Goal: Transaction & Acquisition: Register for event/course

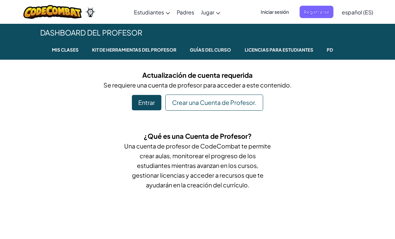
click at [339, 4] on link "español (ES)" at bounding box center [357, 12] width 38 height 18
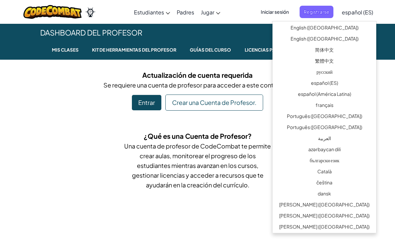
click at [327, 7] on span "Registrarse" at bounding box center [317, 12] width 34 height 12
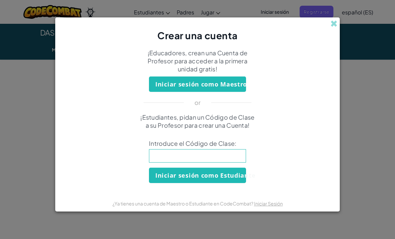
click at [165, 156] on input at bounding box center [197, 155] width 97 height 13
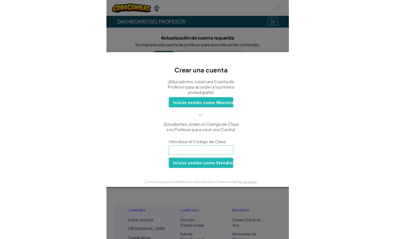
scroll to position [92, 0]
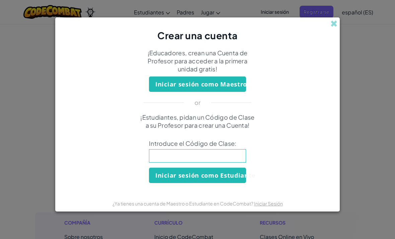
click at [169, 155] on input at bounding box center [197, 155] width 97 height 13
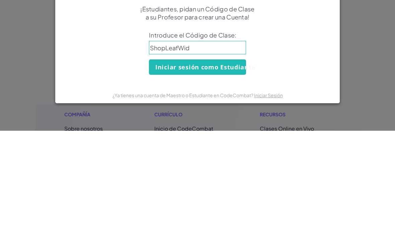
type input "ShopLeafWide"
click at [165, 167] on button "Iniciar sesión como Estudiante" at bounding box center [197, 174] width 97 height 15
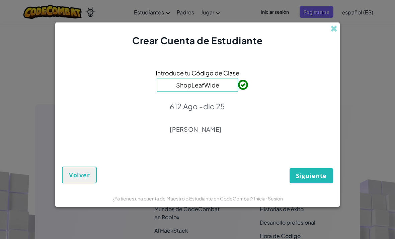
click at [317, 174] on span "Siguiente" at bounding box center [311, 175] width 31 height 8
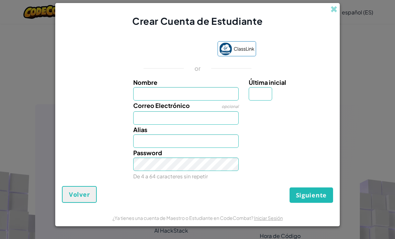
click at [147, 94] on input "Nombre" at bounding box center [186, 93] width 106 height 13
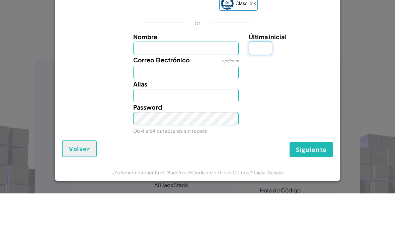
click at [365, 33] on div "Crear Cuenta de Estudiante ClassLink or Nombre Última inicial Correo Electrónic…" at bounding box center [197, 119] width 395 height 239
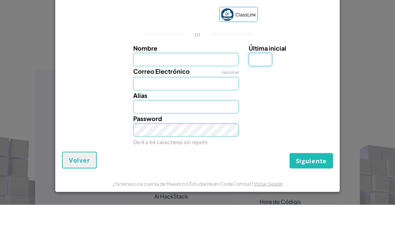
click at [391, 48] on div "Crear Cuenta de Estudiante ClassLink or Nombre Última inicial Correo Electrónic…" at bounding box center [197, 119] width 395 height 239
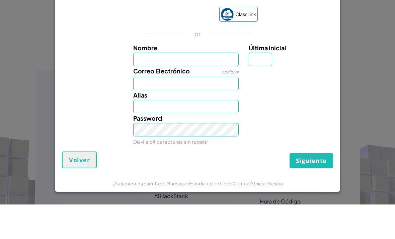
scroll to position [235, 0]
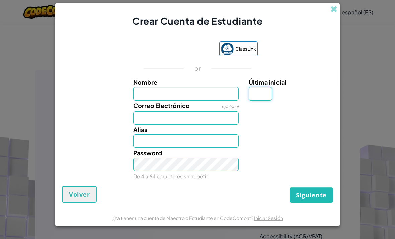
click at [269, 96] on input "Última inicial" at bounding box center [260, 93] width 23 height 13
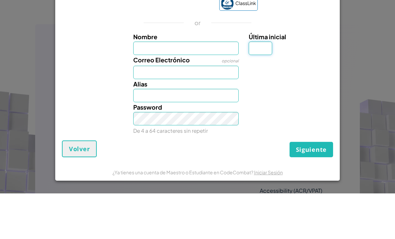
click at [382, 46] on div "Crear Cuenta de Estudiante ClassLink or Nombre Última inicial Correo Electrónic…" at bounding box center [197, 119] width 395 height 239
type input "P"
click at [377, 73] on div "Crear Cuenta de Estudiante ClassLink or Nombre Última inicial Correo Electrónic…" at bounding box center [197, 119] width 395 height 239
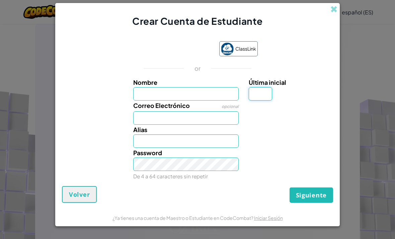
click at [263, 92] on input "Última inicial" at bounding box center [260, 93] width 23 height 13
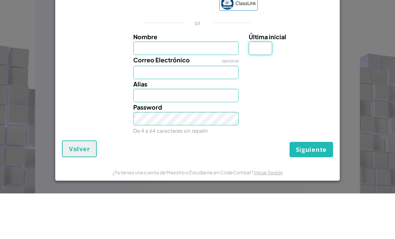
click at [370, 52] on div "Crear Cuenta de Estudiante ClassLink or Nombre Última inicial Correo Electrónic…" at bounding box center [197, 119] width 395 height 239
click at [365, 50] on div "Crear Cuenta de Estudiante ClassLink or Nombre Última inicial Correo Electrónic…" at bounding box center [197, 119] width 395 height 239
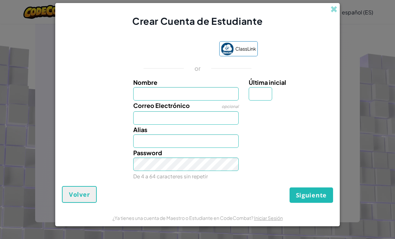
click at [162, 72] on div "or" at bounding box center [198, 68] width 130 height 8
click at [138, 82] on span "Nombre" at bounding box center [145, 82] width 24 height 8
click at [138, 87] on input "Nombre" at bounding box center [186, 93] width 106 height 13
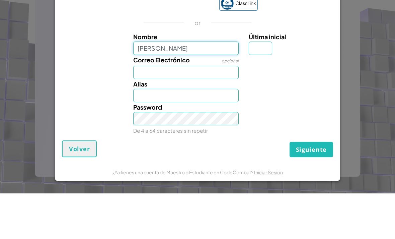
type input "[PERSON_NAME]"
click at [150, 111] on input "Correo Electrónico" at bounding box center [186, 117] width 106 height 13
type input "[PERSON_NAME]"
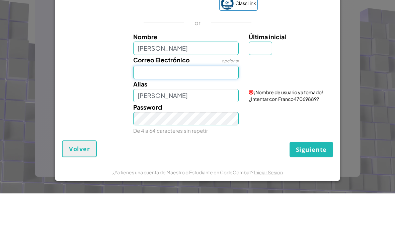
click at [146, 111] on input "Correo Electrónico" at bounding box center [186, 117] width 106 height 13
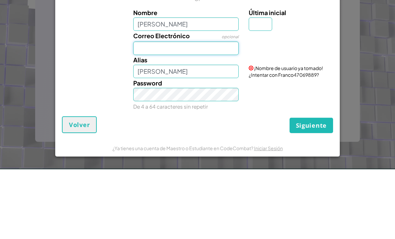
click at [152, 111] on input "Correo Electrónico" at bounding box center [186, 117] width 106 height 13
paste input "[EMAIL_ADDRESS][DOMAIN_NAME]"
type input "[EMAIL_ADDRESS][DOMAIN_NAME]"
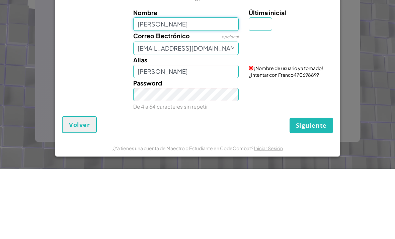
click at [170, 87] on input "[PERSON_NAME]" at bounding box center [186, 93] width 106 height 13
click at [267, 87] on input "Última inicial" at bounding box center [260, 93] width 23 height 13
click at [169, 87] on input "[PERSON_NAME]" at bounding box center [186, 93] width 106 height 13
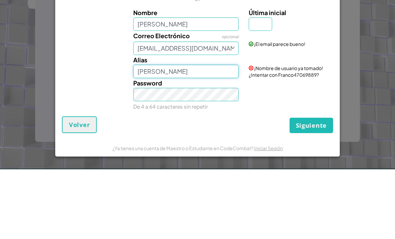
click at [146, 134] on input "[PERSON_NAME]" at bounding box center [186, 140] width 106 height 13
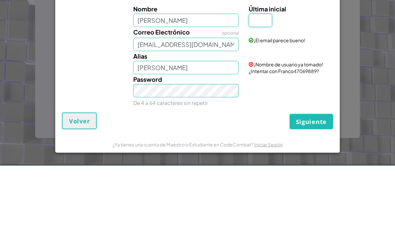
click at [267, 87] on input "Última inicial" at bounding box center [260, 93] width 23 height 13
type input "O"
click at [377, 52] on div "Crear Cuenta de Estudiante ClassLink or Nombre [PERSON_NAME] Última inicial O C…" at bounding box center [197, 119] width 395 height 239
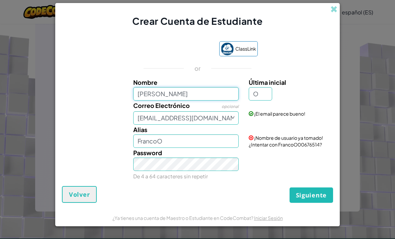
click at [225, 94] on input "[PERSON_NAME]" at bounding box center [186, 93] width 106 height 13
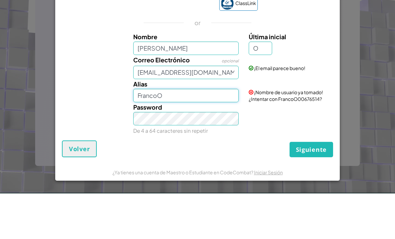
click at [223, 134] on input "FrancoO" at bounding box center [186, 140] width 106 height 13
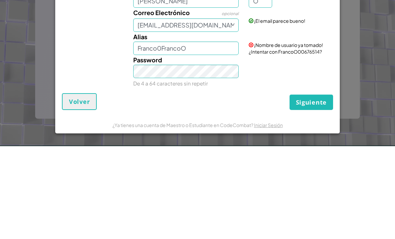
click at [371, 75] on div "Crear Cuenta de Estudiante ClassLink or Nombre [PERSON_NAME] Última inicial O C…" at bounding box center [197, 119] width 395 height 239
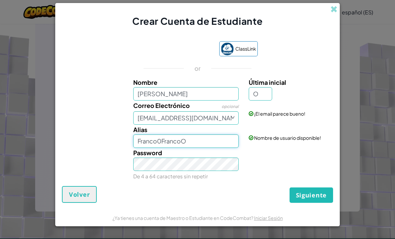
click at [216, 147] on input "Franco0FrancoO" at bounding box center [186, 140] width 106 height 13
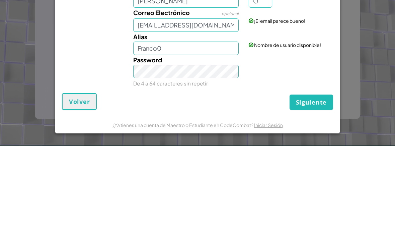
click at [385, 80] on div "Crear Cuenta de Estudiante ClassLink or Nombre [PERSON_NAME] Última inicial O C…" at bounding box center [197, 119] width 395 height 239
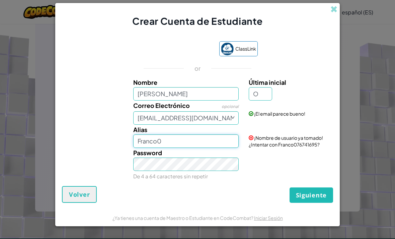
click at [228, 145] on input "Franco0" at bounding box center [186, 140] width 106 height 13
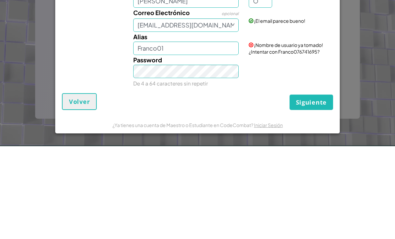
click at [384, 72] on div "Crear Cuenta de Estudiante ClassLink or Nombre [PERSON_NAME] Última inicial O C…" at bounding box center [197, 119] width 395 height 239
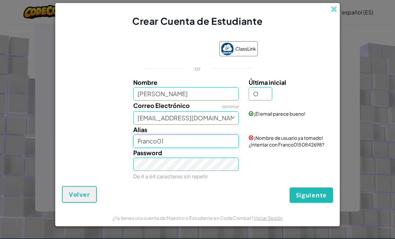
click at [220, 139] on input "Franco01" at bounding box center [186, 140] width 106 height 13
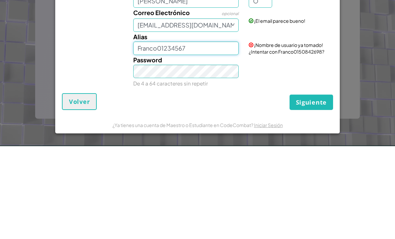
type input "Franco01234567"
click at [377, 74] on div "Crear Cuenta de Estudiante ClassLink or Nombre [PERSON_NAME] Última inicial O C…" at bounding box center [197, 119] width 395 height 239
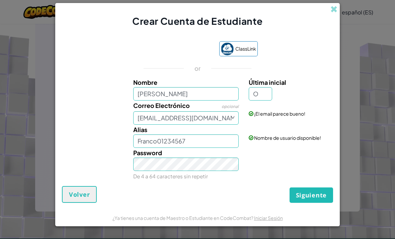
click at [317, 201] on button "Siguiente" at bounding box center [312, 194] width 44 height 15
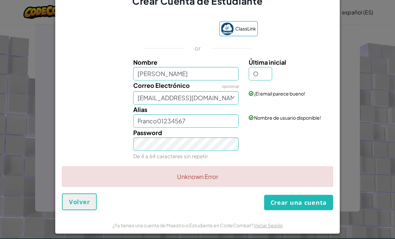
scroll to position [6, 0]
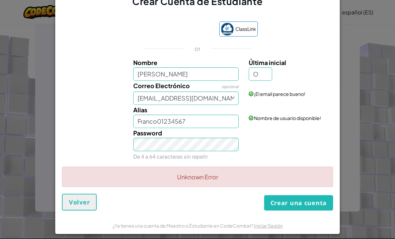
click at [82, 206] on span "Volver" at bounding box center [79, 202] width 21 height 8
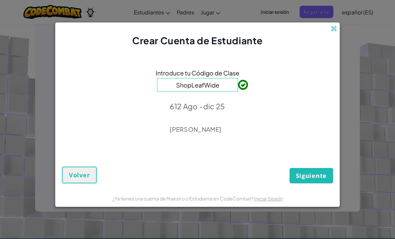
click at [314, 179] on span "Siguiente" at bounding box center [311, 175] width 31 height 8
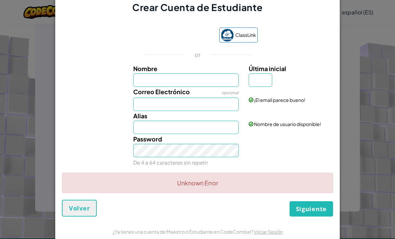
click at [185, 77] on input "Nombre" at bounding box center [186, 79] width 106 height 13
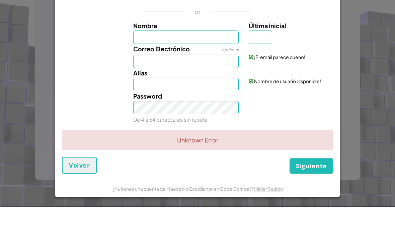
scroll to position [11, 0]
click at [183, 86] on input "Correo Electrónico" at bounding box center [186, 92] width 106 height 13
click at [212, 86] on input "Correo Electrónico" at bounding box center [186, 92] width 106 height 13
paste input "[EMAIL_ADDRESS][DOMAIN_NAME]"
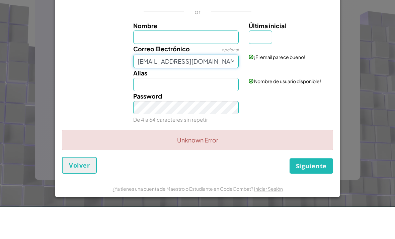
type input "[EMAIL_ADDRESS][DOMAIN_NAME]"
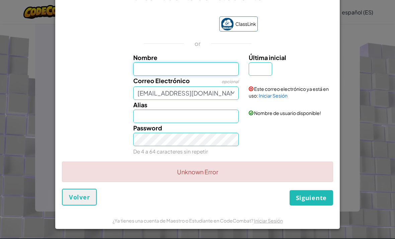
click at [225, 70] on input "Nombre" at bounding box center [186, 68] width 106 height 13
type input "[PERSON_NAME]"
click at [262, 74] on input "Última inicial" at bounding box center [260, 68] width 23 height 13
type input "[PERSON_NAME]"
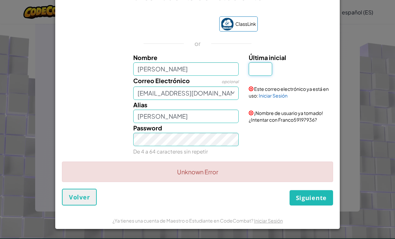
type input "0"
type input "P"
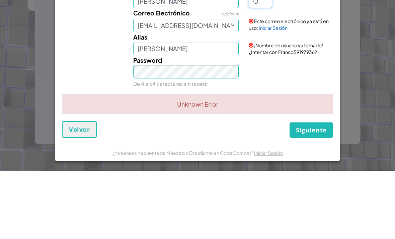
type input "O"
click at [163, 109] on input "[PERSON_NAME]" at bounding box center [186, 115] width 106 height 13
type input "FrancoO12345"
click at [378, 60] on div "Crear Cuenta de Estudiante ClassLink or Nombre [PERSON_NAME] Última inicial O C…" at bounding box center [197, 119] width 395 height 239
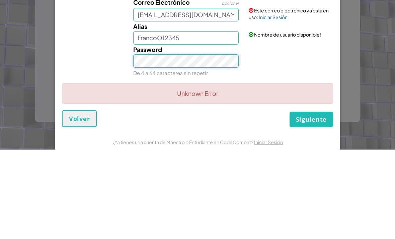
scroll to position [-4, 0]
click at [375, 63] on div "Crear Cuenta de Estudiante ClassLink or Nombre [PERSON_NAME] Última inicial O C…" at bounding box center [197, 119] width 395 height 239
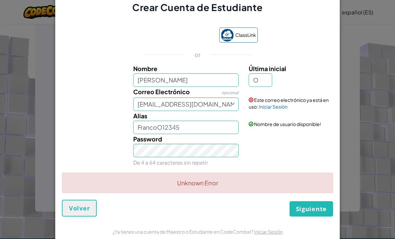
click at [314, 213] on span "Siguiente" at bounding box center [311, 209] width 31 height 8
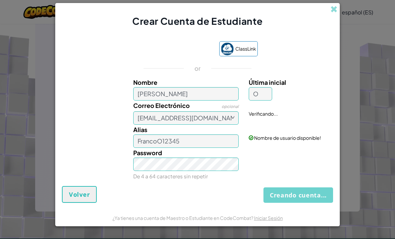
scroll to position [0, 0]
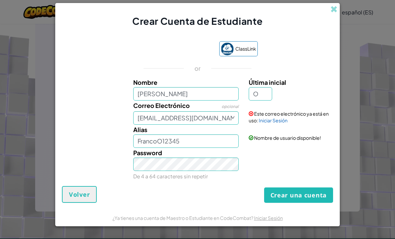
click at [322, 199] on button "Crear una cuenta" at bounding box center [298, 194] width 69 height 15
click at [314, 196] on button "Crear una cuenta" at bounding box center [298, 194] width 69 height 15
click at [320, 198] on button "Crear una cuenta" at bounding box center [298, 194] width 69 height 15
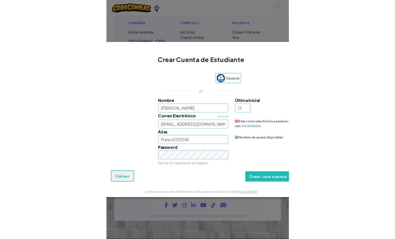
scroll to position [337, 0]
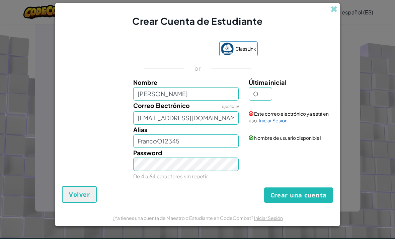
click at [272, 124] on div "Este correo electrónico ya está en uso: Iniciar Sesión" at bounding box center [290, 111] width 93 height 23
click at [266, 120] on link "Iniciar Sesión" at bounding box center [273, 120] width 29 height 6
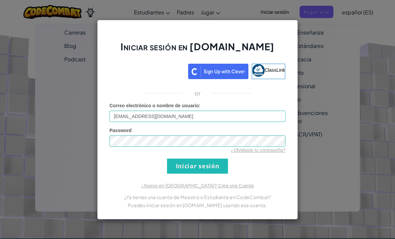
click at [196, 165] on input "Iniciar sesión" at bounding box center [197, 165] width 61 height 15
